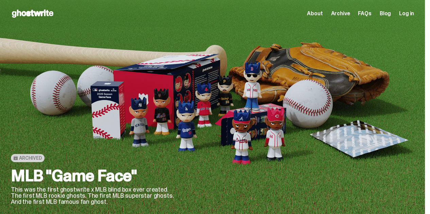
click at [320, 13] on span "About" at bounding box center [315, 13] width 16 height 5
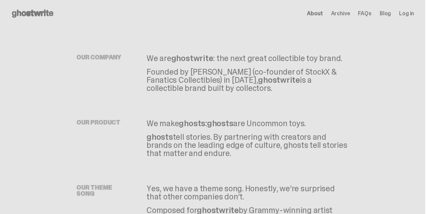
click at [331, 60] on p "We are ghostwrite : the next great collectible toy brand." at bounding box center [247, 58] width 202 height 8
click at [45, 17] on icon at bounding box center [32, 13] width 43 height 11
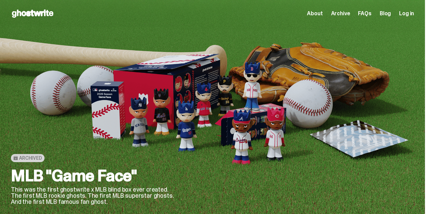
click at [341, 13] on span "Archive" at bounding box center [340, 13] width 19 height 5
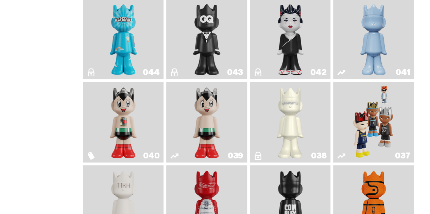
scroll to position [326, 0]
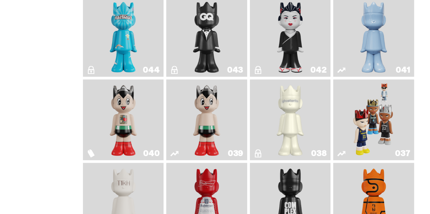
click at [379, 33] on img "Schrödinger's ghost: Winter Blue" at bounding box center [373, 36] width 33 height 75
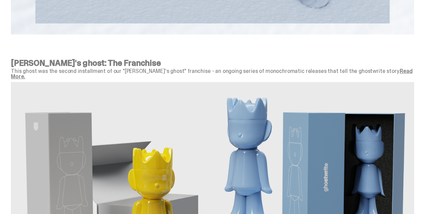
scroll to position [1076, 0]
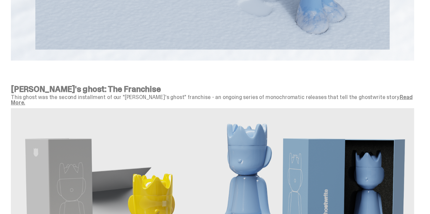
click at [378, 106] on link "Read More." at bounding box center [211, 100] width 401 height 13
